Goal: Task Accomplishment & Management: Use online tool/utility

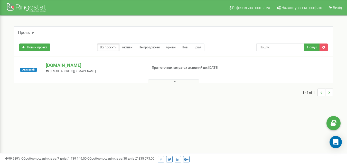
click at [72, 70] on span "s.petrova@unac.com.ua" at bounding box center [73, 70] width 45 height 3
click at [51, 62] on p "[DOMAIN_NAME]" at bounding box center [95, 65] width 98 height 7
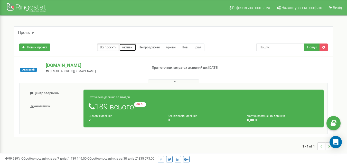
click at [128, 46] on link "Активні" at bounding box center [127, 47] width 17 height 8
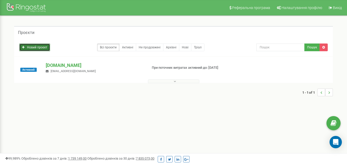
click at [36, 47] on link "Новий проєкт" at bounding box center [34, 47] width 31 height 8
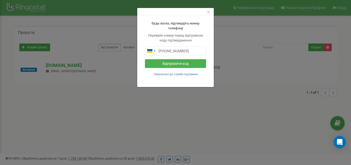
click at [210, 12] on div "×" at bounding box center [175, 12] width 77 height 8
click at [209, 11] on span "×" at bounding box center [208, 12] width 3 height 6
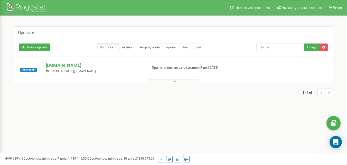
click at [127, 94] on div "1 - 1 of 1" at bounding box center [173, 92] width 319 height 18
click at [130, 48] on link "Активні" at bounding box center [127, 47] width 17 height 8
click at [49, 65] on p "[DOMAIN_NAME]" at bounding box center [95, 65] width 98 height 7
click at [22, 67] on div "Активний" at bounding box center [28, 69] width 26 height 15
click at [69, 86] on div "1 - 1 of 1" at bounding box center [173, 92] width 319 height 18
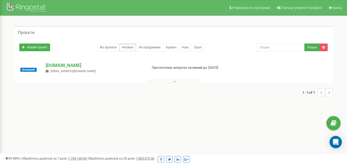
click at [142, 88] on div "1 - 1 of 1" at bounding box center [173, 92] width 319 height 18
click at [141, 53] on div "Новий проєкт Всі проєкти Активні Не продовжені Архівні Нові Тріал Пошук" at bounding box center [173, 47] width 319 height 18
click at [169, 49] on link "Архівні" at bounding box center [171, 47] width 16 height 8
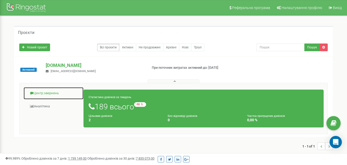
click at [38, 92] on link "Центр звернень" at bounding box center [53, 93] width 60 height 13
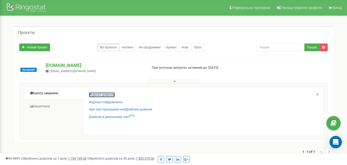
click at [114, 94] on link "Журнал дзвінків" at bounding box center [102, 94] width 26 height 5
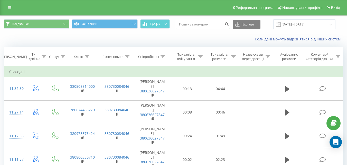
paste input "380508814000"
type input "380508814000"
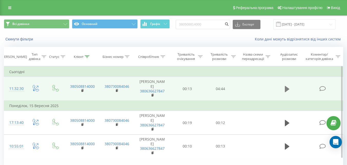
click at [288, 87] on icon at bounding box center [287, 88] width 5 height 7
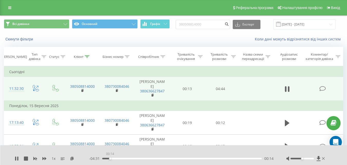
click at [110, 159] on div "00:14" at bounding box center [182, 159] width 160 height 2
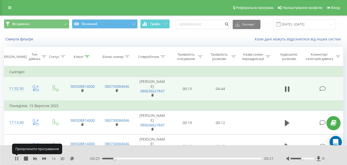
click at [15, 157] on icon at bounding box center [15, 158] width 1 height 4
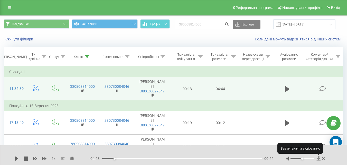
click at [319, 160] on icon at bounding box center [319, 158] width 4 height 5
